Goal: Task Accomplishment & Management: Use online tool/utility

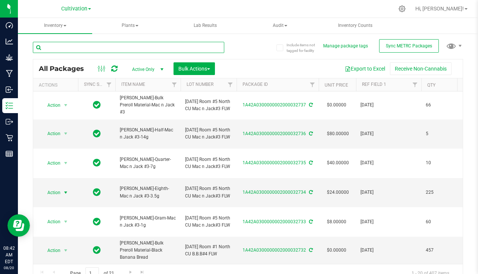
click at [75, 48] on input "text" at bounding box center [128, 47] width 191 height 11
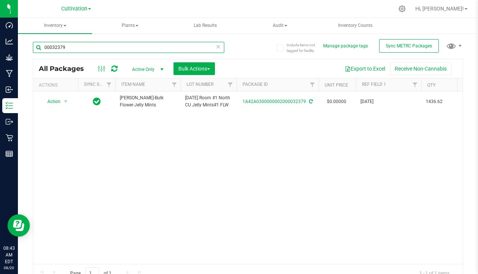
type input "00032379"
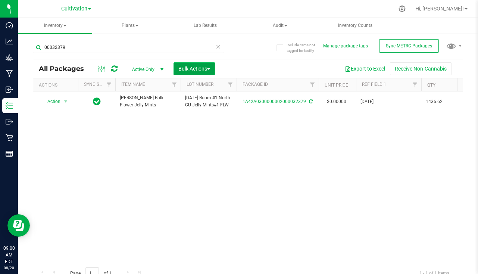
click at [204, 64] on button "Bulk Actions" at bounding box center [193, 68] width 41 height 13
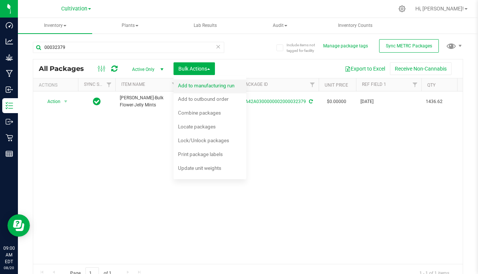
click at [194, 91] on div "Add to manufacturing run" at bounding box center [211, 87] width 66 height 12
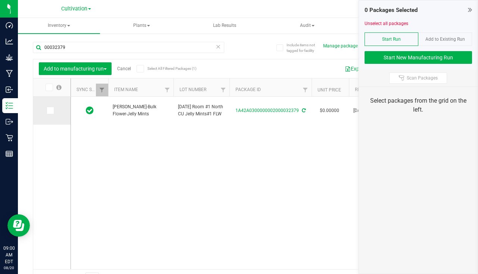
drag, startPoint x: 53, startPoint y: 110, endPoint x: 70, endPoint y: 107, distance: 17.8
click at [53, 110] on span at bounding box center [50, 110] width 7 height 7
click at [0, 0] on input "checkbox" at bounding box center [0, 0] width 0 height 0
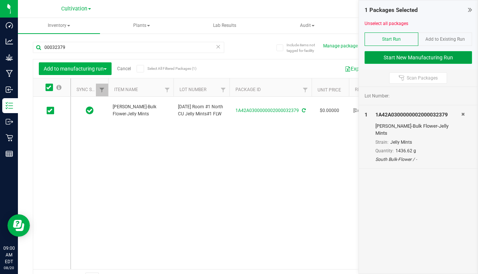
click at [405, 59] on button "Start New Manufacturing Run" at bounding box center [417, 57] width 107 height 13
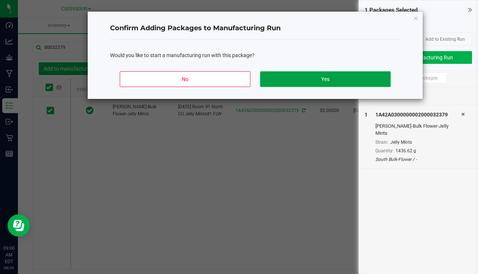
click at [294, 81] on button "Yes" at bounding box center [325, 79] width 131 height 16
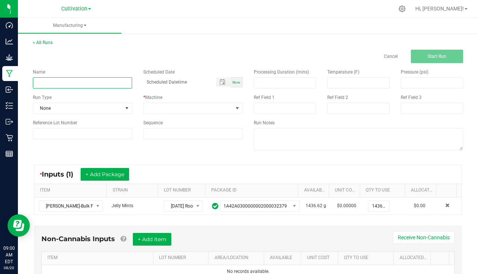
click at [70, 78] on input at bounding box center [82, 82] width 99 height 11
type input "[PERSON_NAME] - Jelly Mints #1 [DATE]"
click at [232, 84] on span "Now" at bounding box center [236, 82] width 8 height 4
type input "[DATE] 9:00 AM"
click at [101, 102] on div "Run Type None" at bounding box center [82, 104] width 110 height 20
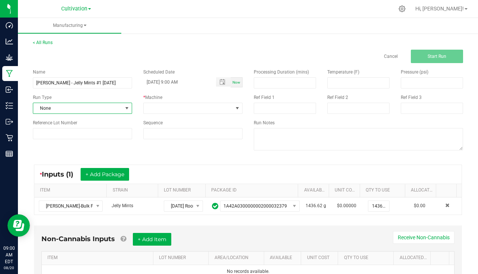
click at [88, 109] on span "None" at bounding box center [77, 108] width 89 height 10
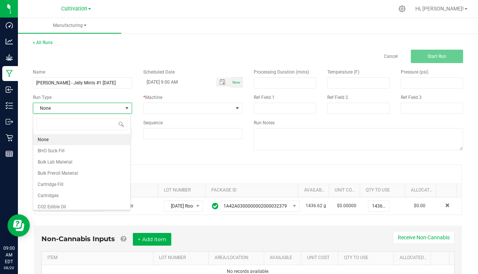
scroll to position [11, 98]
type input "pa"
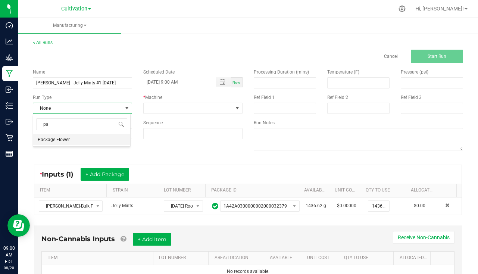
click at [76, 139] on li "Package Flower" at bounding box center [81, 139] width 97 height 11
click at [145, 102] on div "* Machine" at bounding box center [193, 104] width 110 height 20
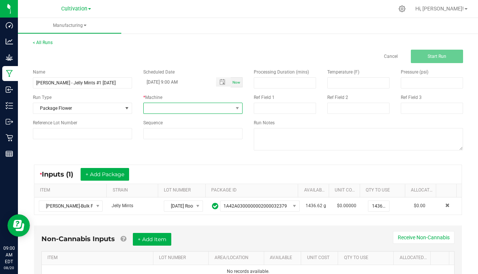
click at [144, 108] on span at bounding box center [188, 108] width 89 height 10
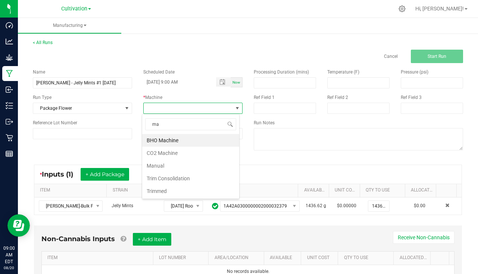
type input "man"
click at [170, 139] on li "Manual" at bounding box center [190, 140] width 97 height 13
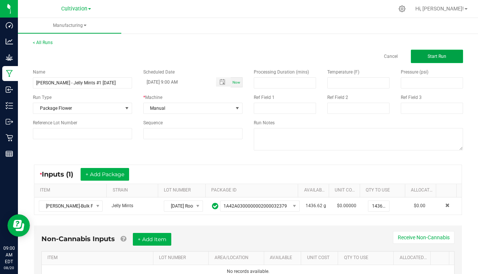
click at [435, 54] on span "Start Run" at bounding box center [436, 56] width 19 height 5
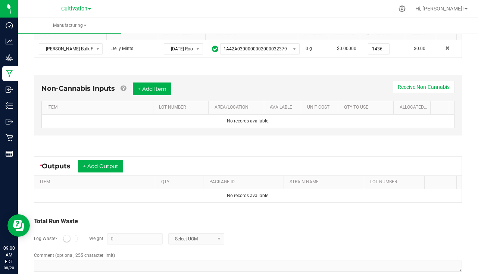
scroll to position [181, 0]
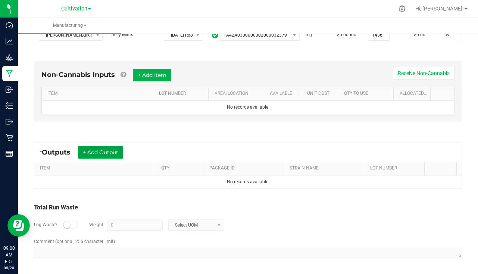
click at [109, 152] on button "+ Add Output" at bounding box center [100, 152] width 45 height 13
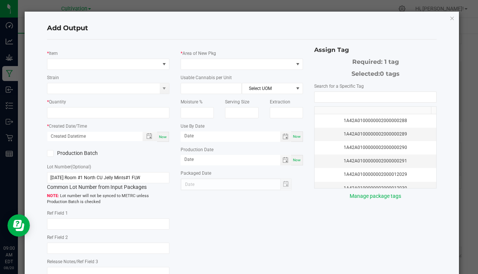
type input "[DATE]"
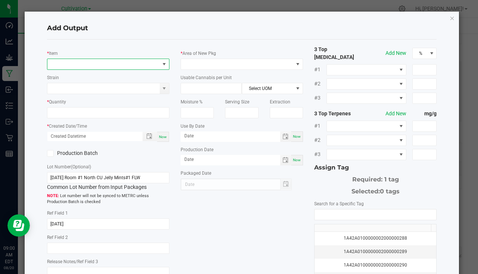
click at [60, 64] on span "NO DATA FOUND" at bounding box center [103, 64] width 112 height 10
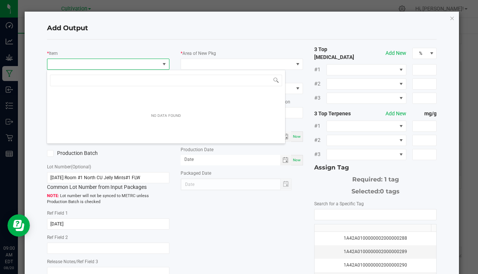
scroll to position [11, 121]
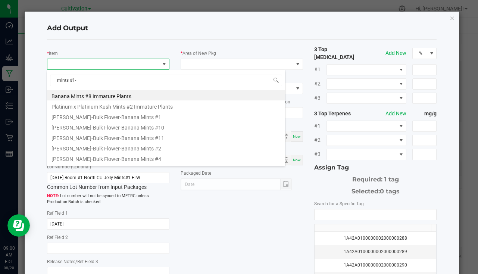
type input "mints #1-3"
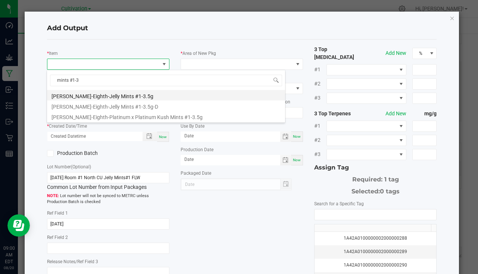
click at [115, 95] on li "[PERSON_NAME]-Eighth-Jelly Mints #1-3.5g" at bounding box center [166, 95] width 238 height 10
type input "0 ea"
type input "3.5"
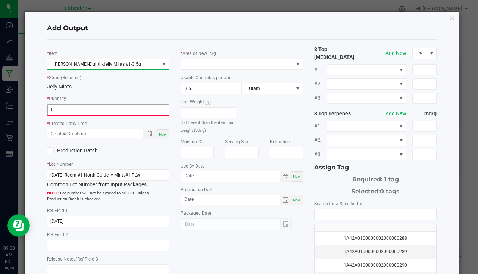
click at [86, 105] on input "0" at bounding box center [108, 109] width 121 height 10
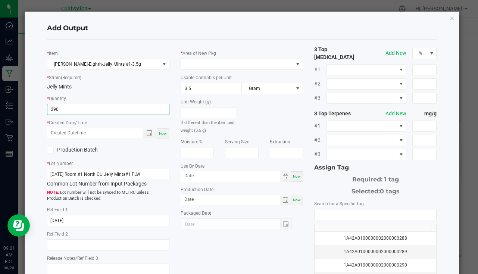
type input "290 ea"
click at [161, 136] on div "Now" at bounding box center [163, 133] width 12 height 10
type input "[DATE] 9:01 AM"
type input "[DATE]"
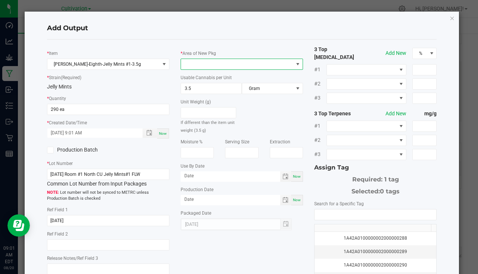
click at [197, 62] on span at bounding box center [237, 64] width 112 height 10
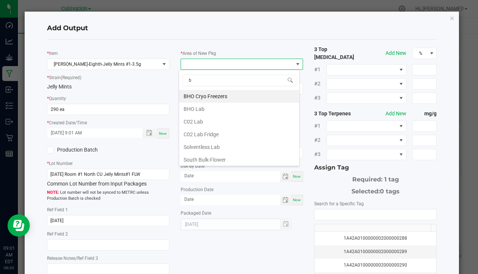
type input "bu"
click at [207, 99] on li "South Bulk-Flower" at bounding box center [239, 96] width 120 height 13
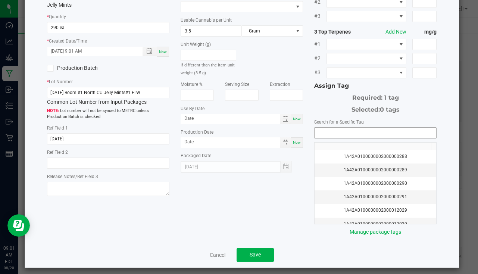
scroll to position [82, 0]
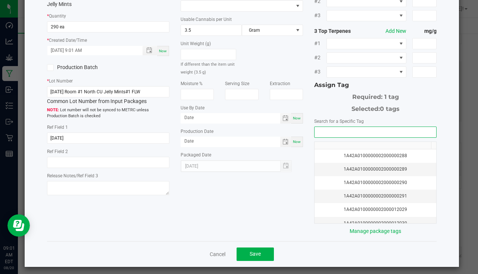
click at [353, 132] on input "NO DATA FOUND" at bounding box center [375, 132] width 122 height 10
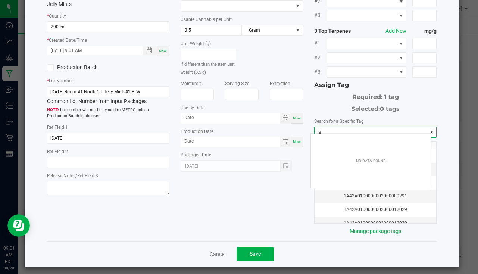
scroll to position [10, 120]
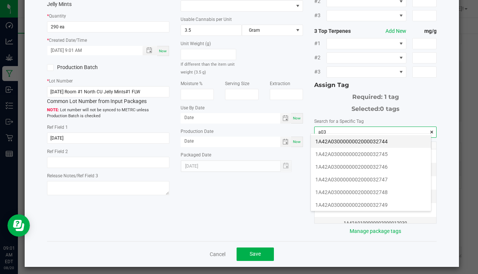
click at [363, 140] on li "1A42A0300000002000032744" at bounding box center [371, 141] width 120 height 13
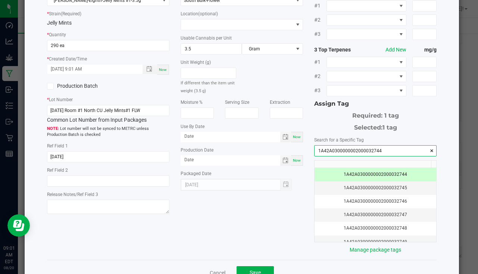
scroll to position [82, 0]
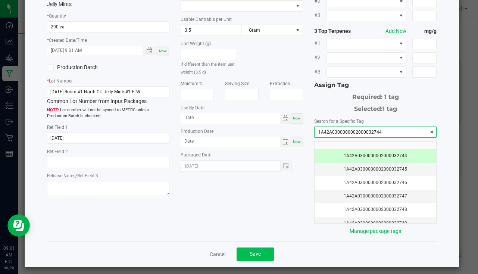
type input "1A42A0300000002000032744"
click at [263, 251] on button "Save" at bounding box center [254, 253] width 37 height 13
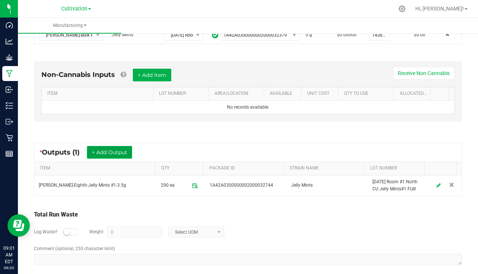
click at [125, 151] on button "+ Add Output" at bounding box center [109, 152] width 45 height 13
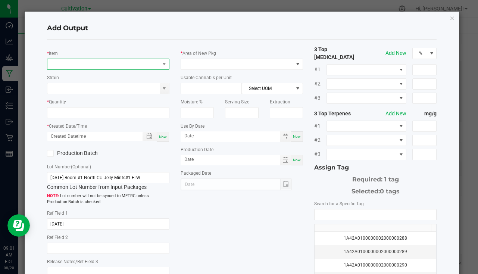
click at [95, 68] on span "NO DATA FOUND" at bounding box center [103, 64] width 112 height 10
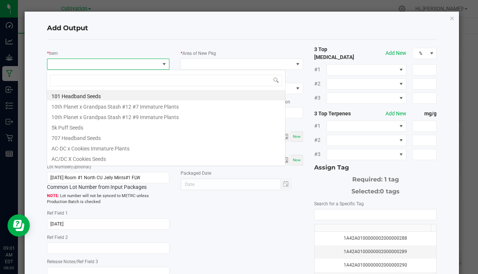
scroll to position [11, 121]
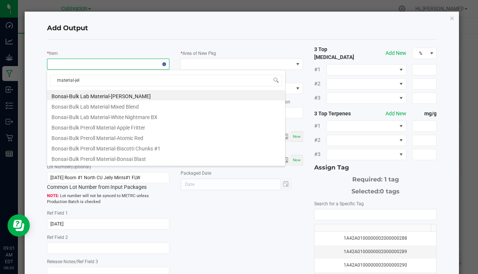
type input "material-jell"
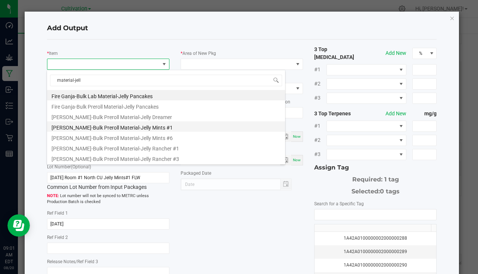
click at [116, 125] on li "[PERSON_NAME]-Bulk Preroll Material-Jelly Mints #1" at bounding box center [166, 126] width 238 height 10
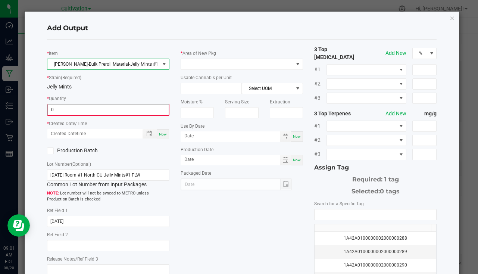
click at [81, 110] on input "0" at bounding box center [108, 109] width 121 height 10
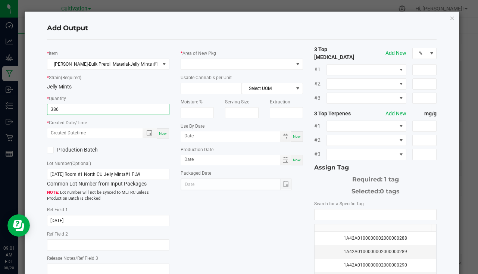
type input "386.0000 g"
click at [161, 131] on div "Now" at bounding box center [163, 133] width 12 height 10
type input "[DATE] 9:01 AM"
type input "[DATE]"
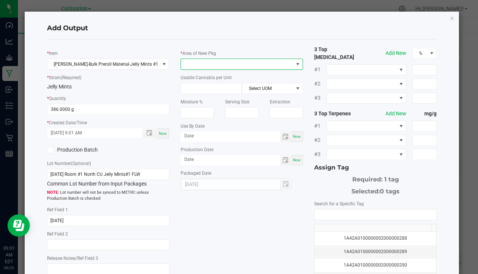
drag, startPoint x: 161, startPoint y: 131, endPoint x: 209, endPoint y: 59, distance: 86.7
click at [209, 59] on span at bounding box center [242, 64] width 122 height 11
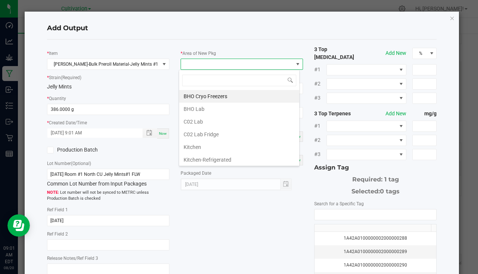
type input "b"
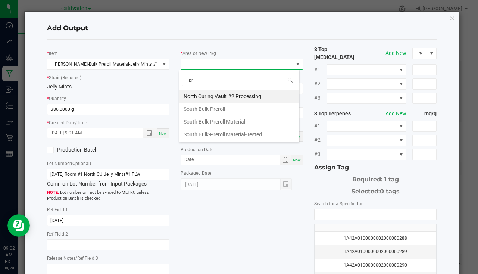
type input "pre"
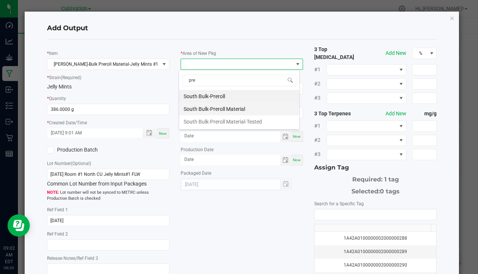
click at [226, 112] on li "South Bulk-Preroll Material" at bounding box center [239, 109] width 120 height 13
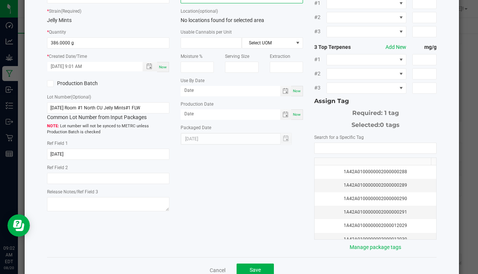
scroll to position [82, 0]
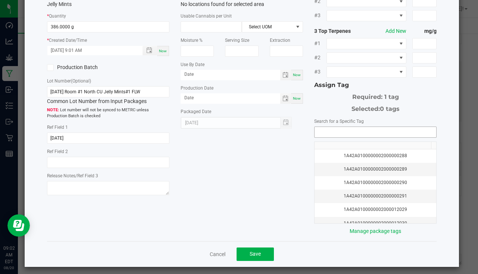
click at [335, 127] on input "NO DATA FOUND" at bounding box center [375, 132] width 122 height 10
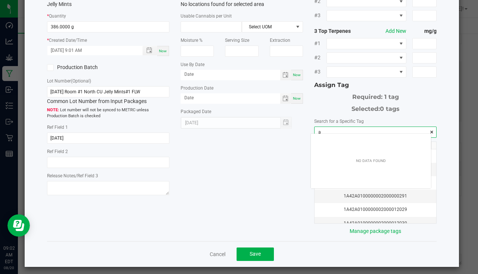
scroll to position [10, 120]
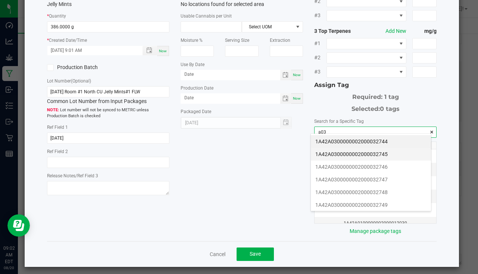
click at [406, 159] on li "1A42A0300000002000032745" at bounding box center [371, 154] width 120 height 13
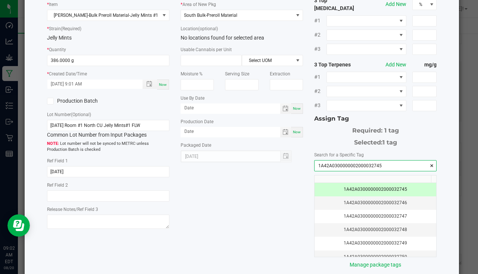
scroll to position [82, 0]
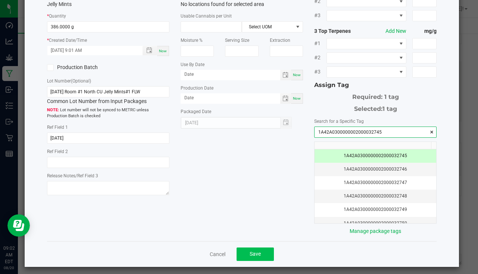
type input "1A42A0300000002000032745"
click at [258, 254] on button "Save" at bounding box center [254, 253] width 37 height 13
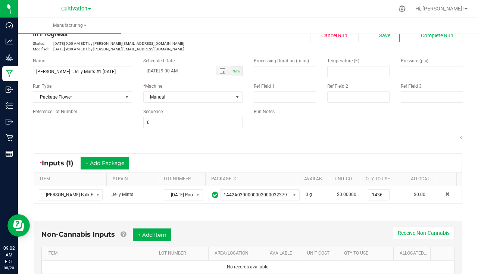
scroll to position [0, 0]
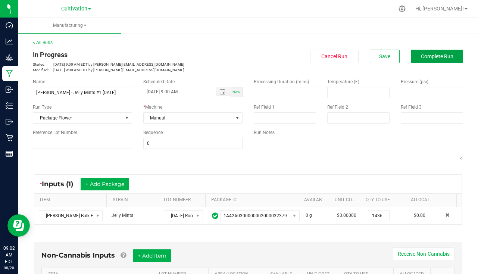
click at [441, 59] on span "Complete Run" at bounding box center [437, 56] width 32 height 6
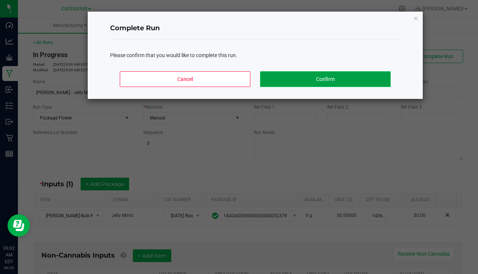
click at [345, 73] on button "Confirm" at bounding box center [325, 79] width 131 height 16
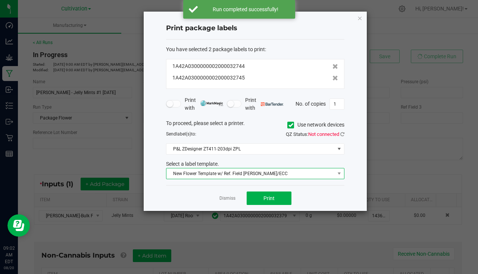
click at [224, 171] on span "New Flower Template w/ Ref. Field [PERSON_NAME]/ECC" at bounding box center [250, 173] width 168 height 10
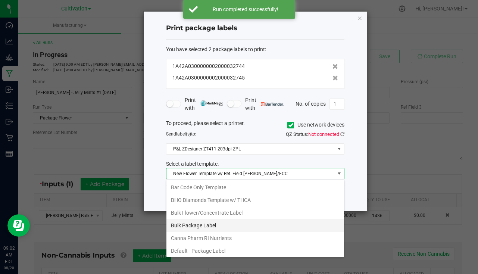
click at [219, 227] on li "Bulk Package Label" at bounding box center [255, 225] width 178 height 13
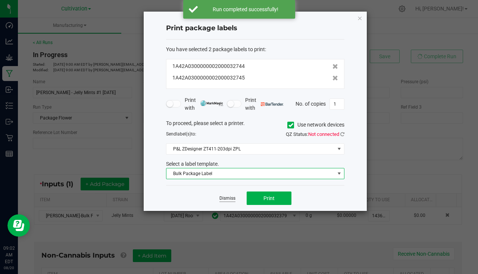
click at [227, 199] on link "Dismiss" at bounding box center [227, 198] width 16 height 6
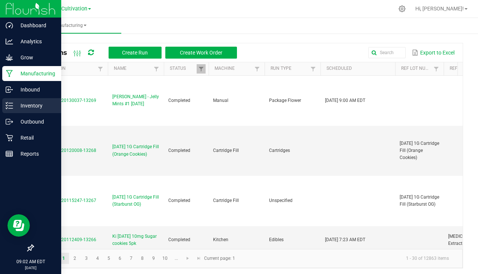
click at [21, 98] on div "Inventory" at bounding box center [31, 105] width 59 height 15
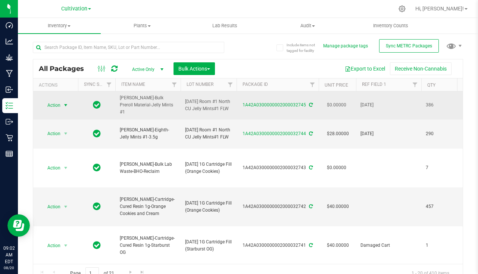
click at [63, 104] on span "select" at bounding box center [66, 105] width 6 height 6
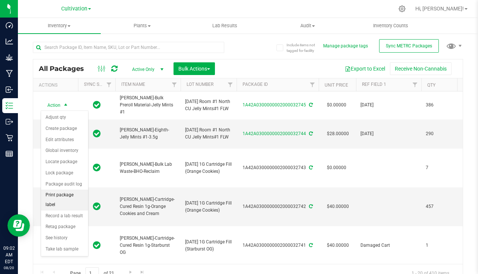
click at [61, 190] on li "Print package label" at bounding box center [64, 199] width 47 height 21
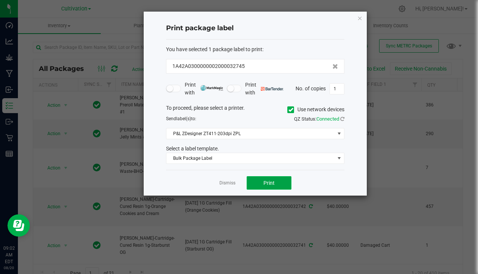
click at [262, 179] on button "Print" at bounding box center [269, 182] width 45 height 13
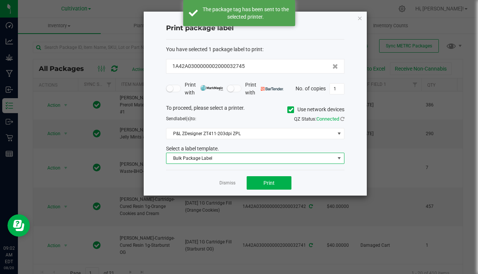
click at [214, 154] on span "Bulk Package Label" at bounding box center [250, 158] width 168 height 10
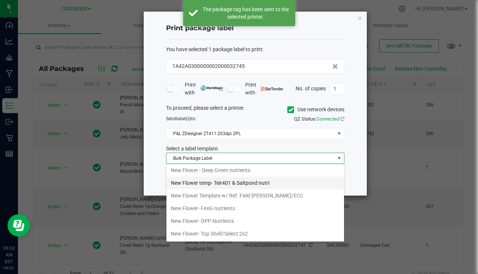
scroll to position [261, 0]
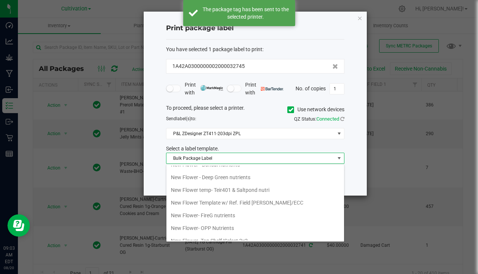
click at [257, 202] on li "New Flower Template w/ Ref. Field [PERSON_NAME]/ECC" at bounding box center [255, 202] width 178 height 13
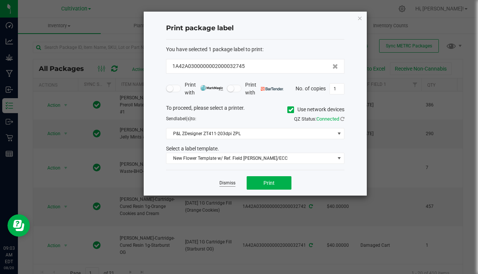
click at [225, 181] on link "Dismiss" at bounding box center [227, 183] width 16 height 6
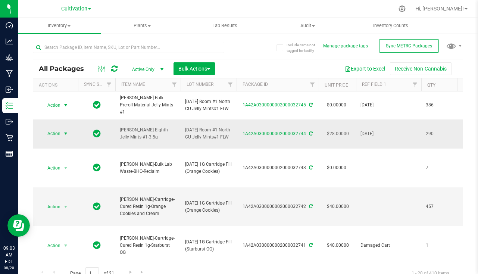
click at [61, 136] on span "select" at bounding box center [65, 133] width 9 height 10
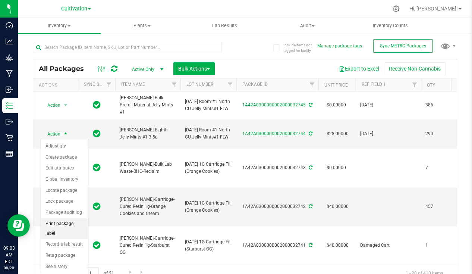
click at [68, 222] on li "Print package label" at bounding box center [64, 228] width 47 height 21
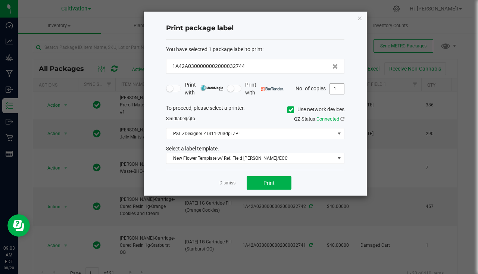
click at [335, 85] on input "1" at bounding box center [337, 89] width 14 height 10
type input "291"
click at [259, 186] on button "Print" at bounding box center [269, 182] width 45 height 13
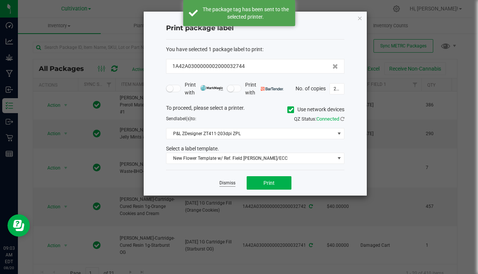
click at [230, 185] on link "Dismiss" at bounding box center [227, 183] width 16 height 6
